Goal: Use online tool/utility

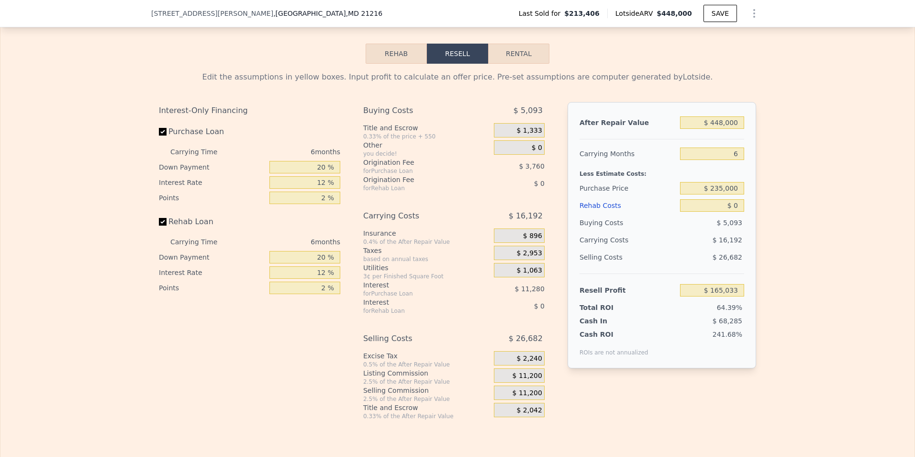
scroll to position [1481, 0]
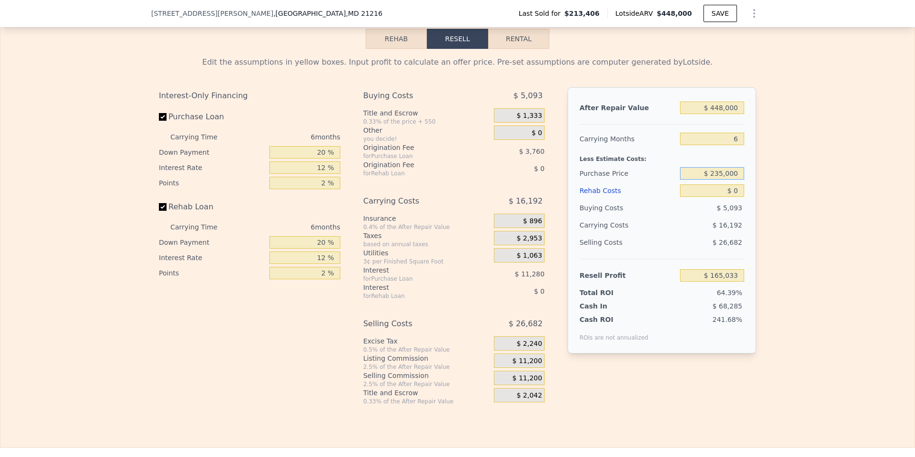
click at [718, 180] on input "$ 235,000" at bounding box center [712, 173] width 64 height 12
type input "$ 255,000"
click at [736, 197] on input "$ 0" at bounding box center [712, 190] width 64 height 12
type input "$ 143,687"
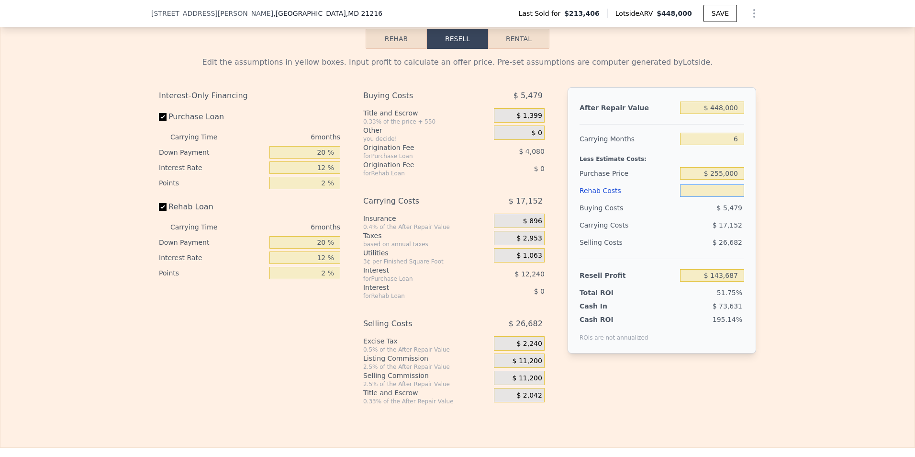
type input "$ 1"
type input "$ 143,686"
type input "$ 12"
type input "$ 143,675"
type input "$ 120"
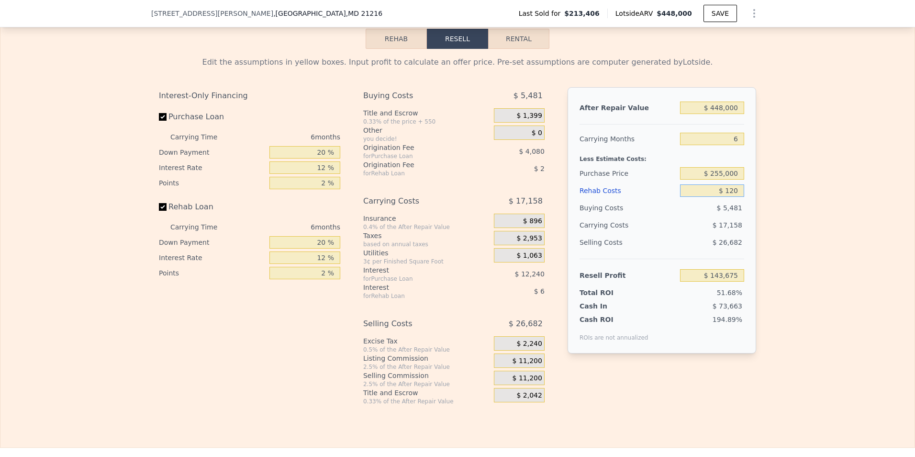
type input "$ 143,559"
type input "$ 1,200"
type input "$ 142,408"
type input "$ 120,000"
type input "$ 16,007"
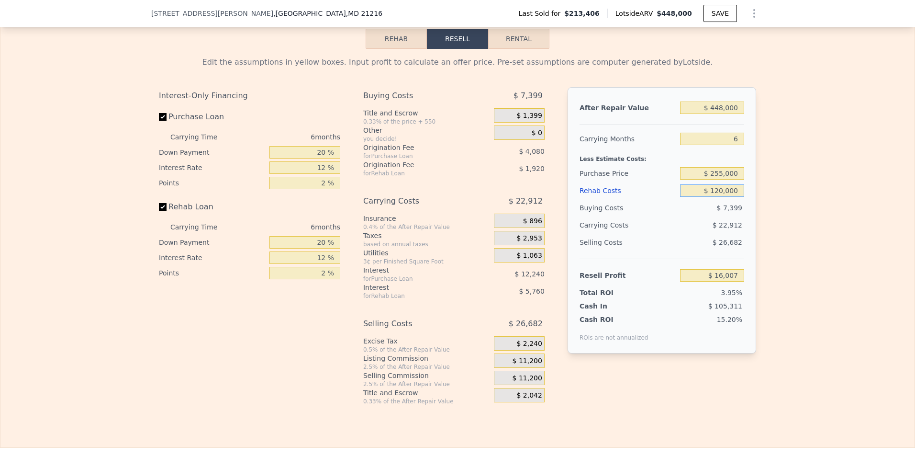
type input "$ 12,000"
type input "$ 130,919"
type input "$ 1,200"
type input "$ 142,408"
type input "$ 120"
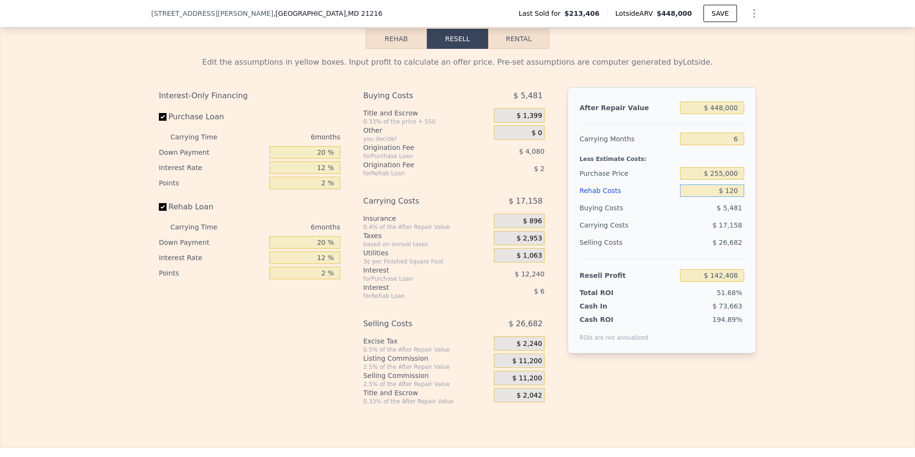
type input "$ 143,559"
type input "$ 12"
type input "$ 143,675"
type input "$ 1"
type input "$ 143,686"
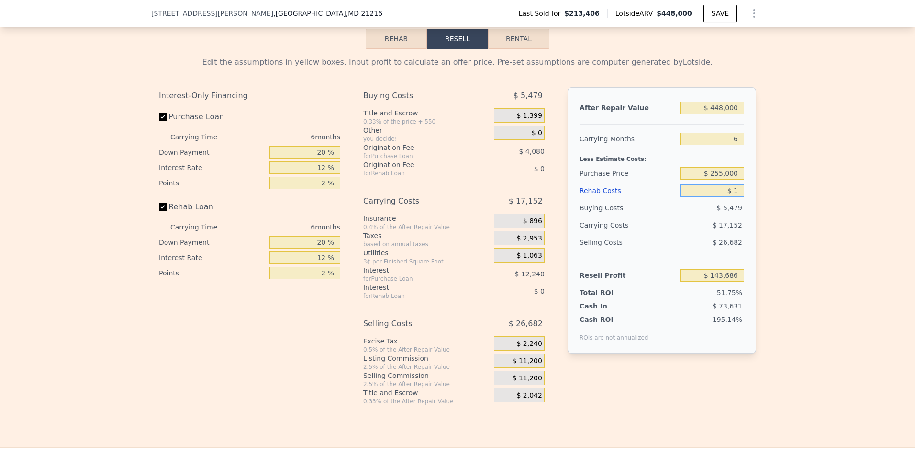
type input "$ 10"
type input "$ 143,677"
type input "$ 100"
type input "$ 143,579"
type input "$ 1,000"
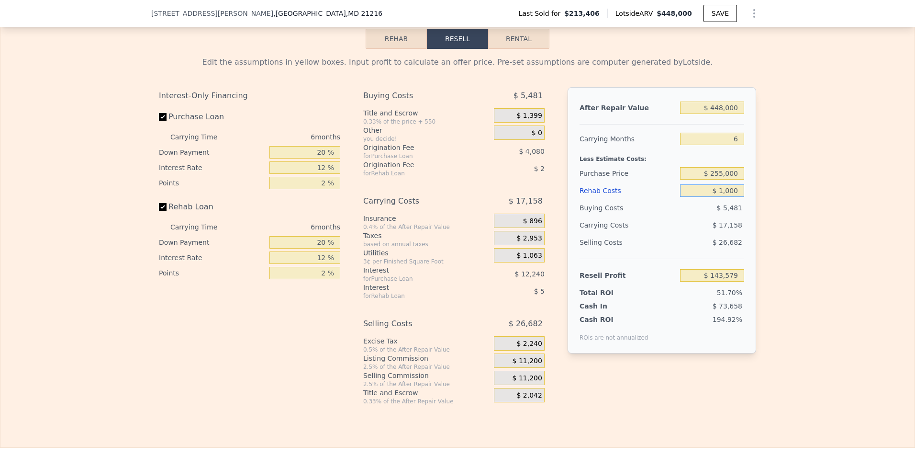
type input "$ 142,623"
type input "$ 10,000"
type input "$ 133,047"
type input "$ 100,000"
type input "$ 37,287"
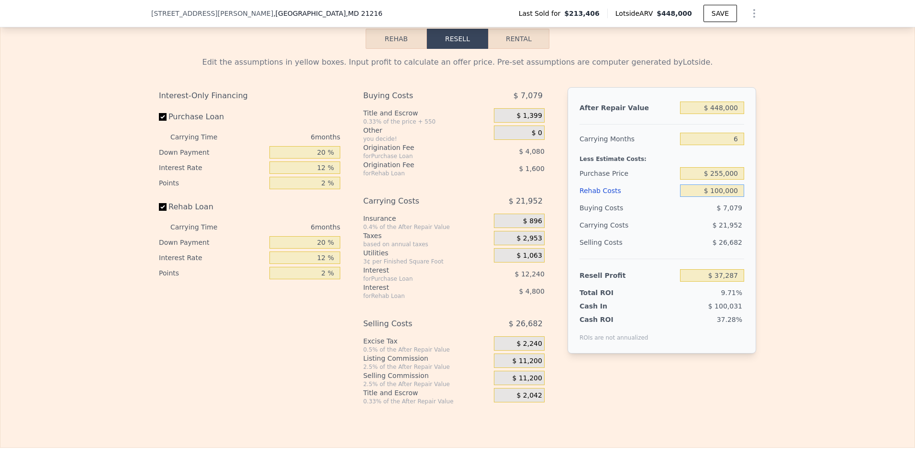
type input "$ 100,000"
click at [722, 114] on input "$ 448,000" at bounding box center [712, 107] width 64 height 12
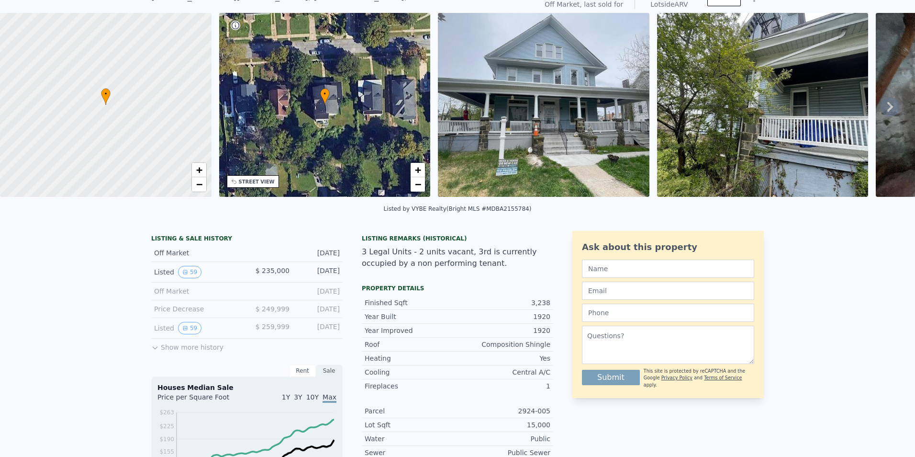
scroll to position [3, 0]
